Goal: Task Accomplishment & Management: Manage account settings

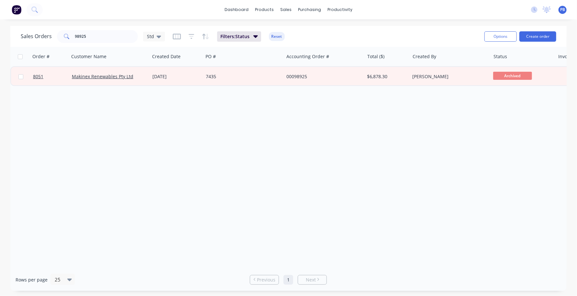
click at [134, 169] on div "Order # Customer Name Created Date PO # Accounting Order # Total ($) Created By…" at bounding box center [288, 158] width 556 height 222
click at [99, 39] on input "98925" at bounding box center [106, 36] width 63 height 13
type input "99073"
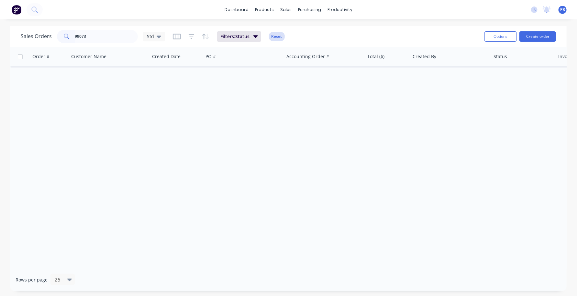
click at [283, 35] on button "Reset" at bounding box center [277, 36] width 16 height 9
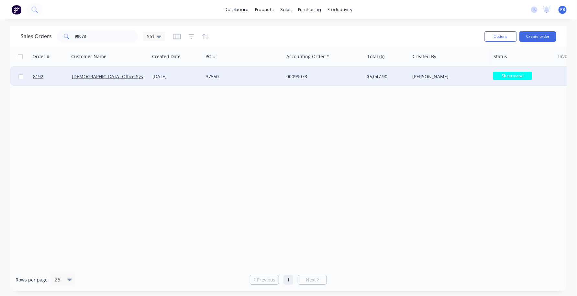
click at [298, 77] on div "00099073" at bounding box center [322, 76] width 72 height 6
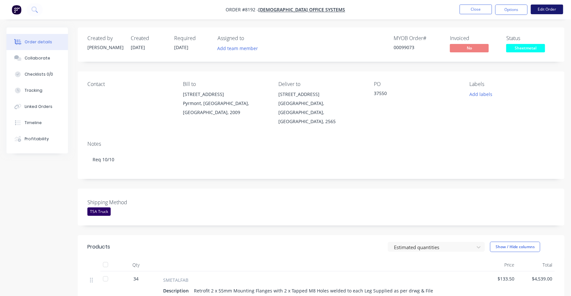
click at [551, 7] on button "Edit Order" at bounding box center [546, 10] width 32 height 10
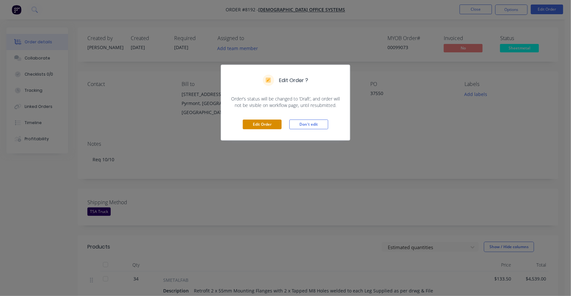
click at [261, 121] on div "Edit Order Don't edit" at bounding box center [285, 125] width 129 height 32
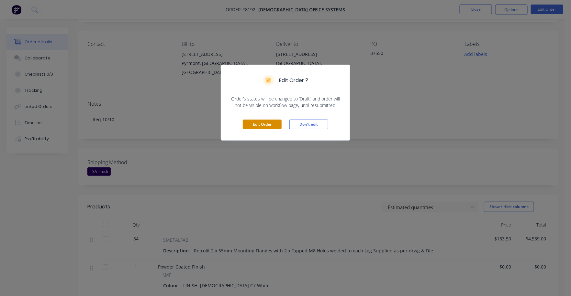
click at [270, 124] on button "Edit Order" at bounding box center [262, 125] width 39 height 10
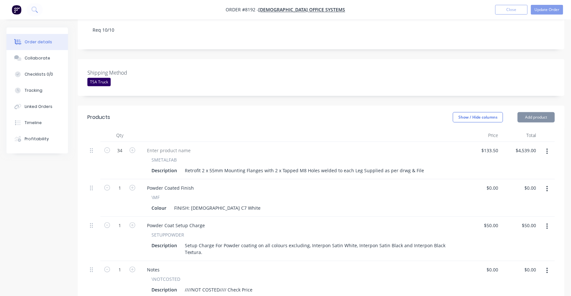
scroll to position [202, 0]
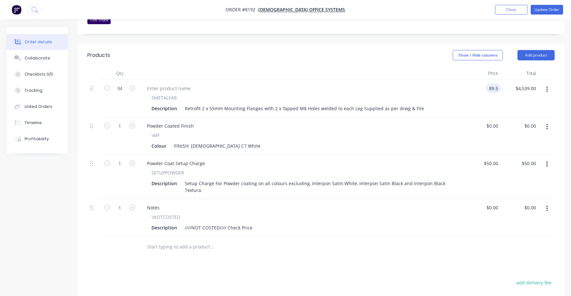
type input "$89.50"
type input "$3,043.00"
click at [521, 119] on div "$0.00 $0.00" at bounding box center [519, 136] width 38 height 38
drag, startPoint x: 545, startPoint y: 191, endPoint x: 549, endPoint y: 193, distance: 4.3
click at [545, 203] on button "button" at bounding box center [546, 209] width 15 height 12
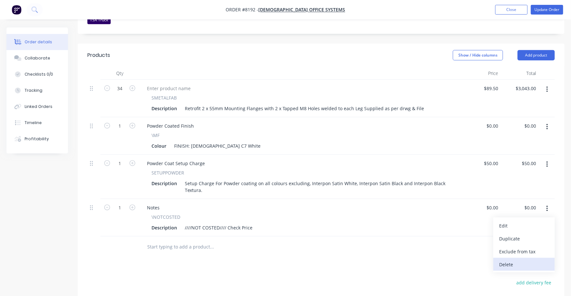
click at [531, 260] on div "Delete" at bounding box center [524, 264] width 50 height 9
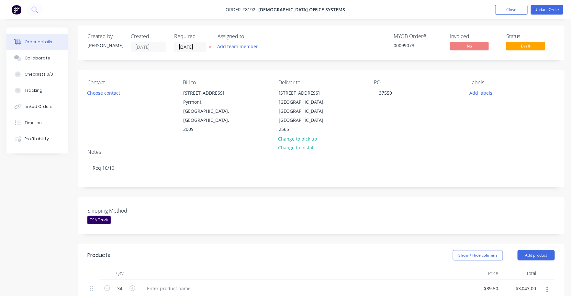
scroll to position [0, 0]
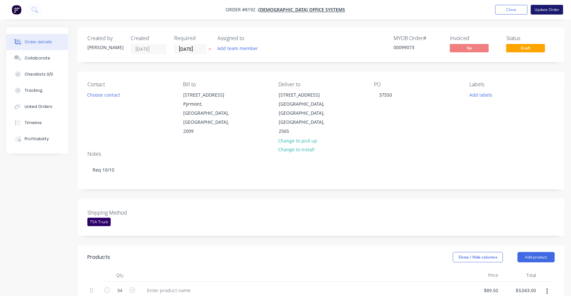
click at [559, 10] on button "Update Order" at bounding box center [546, 10] width 32 height 10
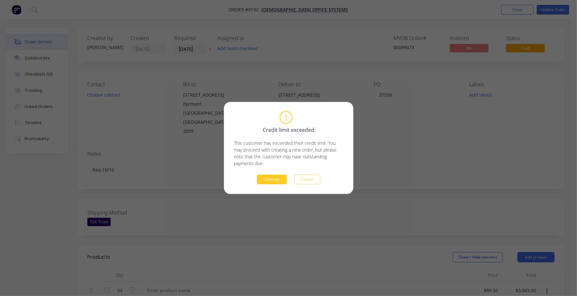
click at [268, 180] on button "Continue" at bounding box center [272, 180] width 30 height 10
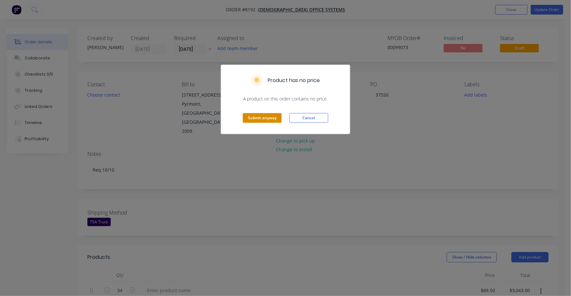
click at [268, 120] on button "Submit anyway" at bounding box center [262, 118] width 39 height 10
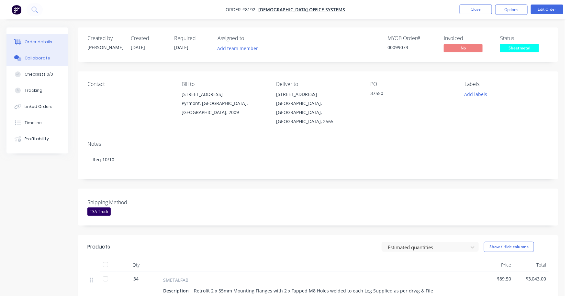
click at [41, 58] on div "Collaborate" at bounding box center [38, 58] width 26 height 6
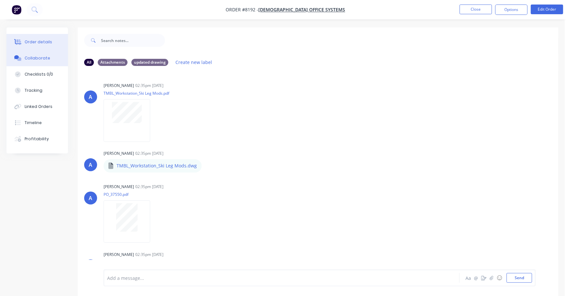
click at [38, 37] on button "Order details" at bounding box center [36, 42] width 61 height 16
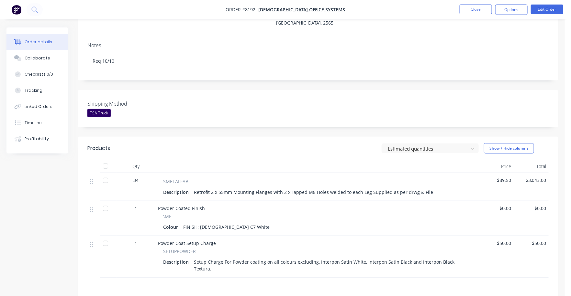
scroll to position [121, 0]
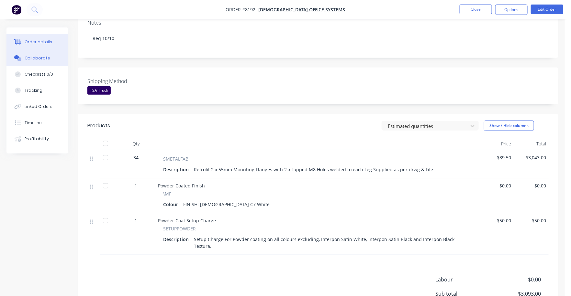
click at [34, 57] on div "Collaborate" at bounding box center [38, 58] width 26 height 6
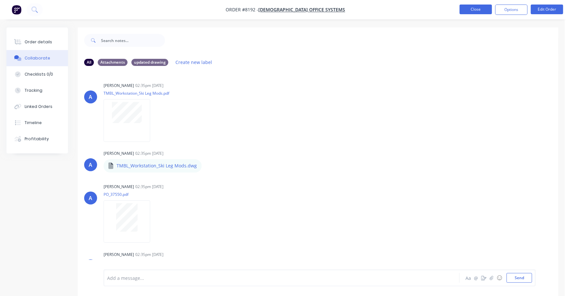
click at [479, 8] on button "Close" at bounding box center [475, 10] width 32 height 10
click at [41, 40] on div "Order details" at bounding box center [38, 42] width 27 height 6
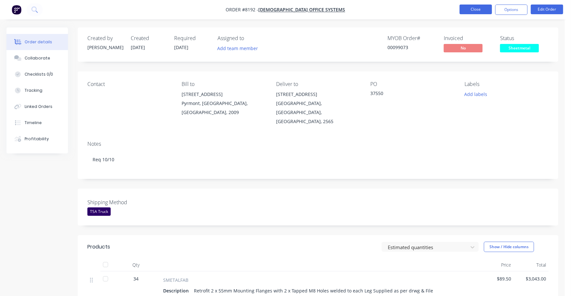
click at [475, 13] on button "Close" at bounding box center [475, 10] width 32 height 10
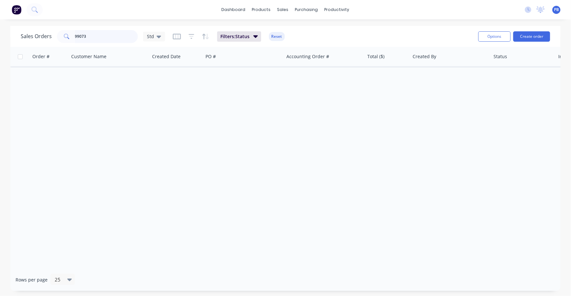
click at [90, 36] on input "99073" at bounding box center [106, 36] width 63 height 13
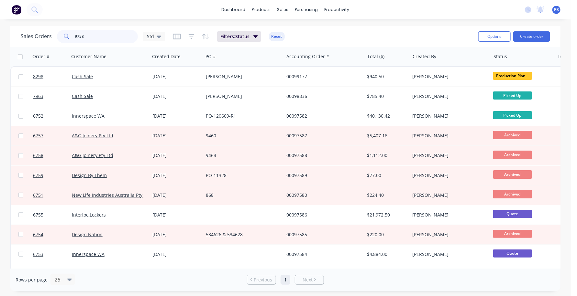
click at [91, 36] on input "9758" at bounding box center [106, 36] width 63 height 13
type input "98832"
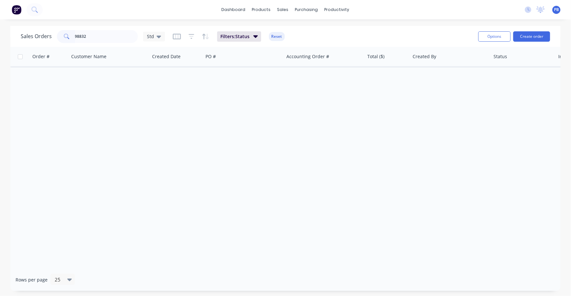
click at [273, 33] on button "Reset" at bounding box center [277, 36] width 16 height 9
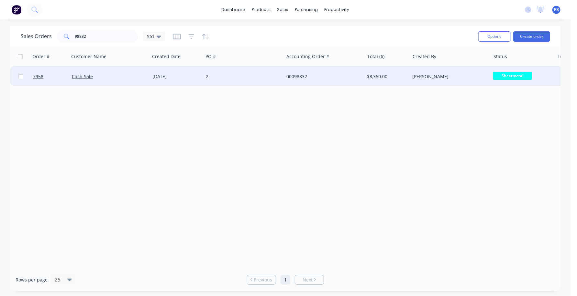
click at [300, 76] on div "00098832" at bounding box center [322, 76] width 72 height 6
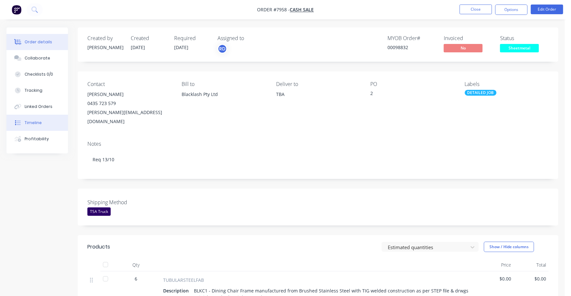
click at [35, 122] on div "Timeline" at bounding box center [33, 123] width 17 height 6
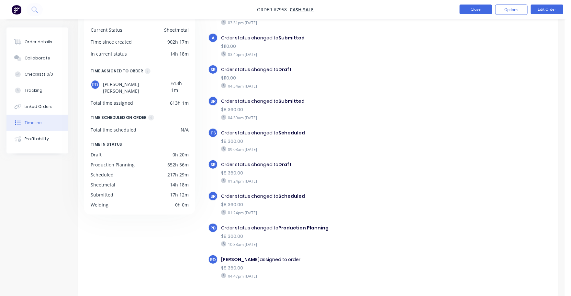
click at [476, 8] on button "Close" at bounding box center [475, 10] width 32 height 10
